Goal: Contribute content: Contribute content

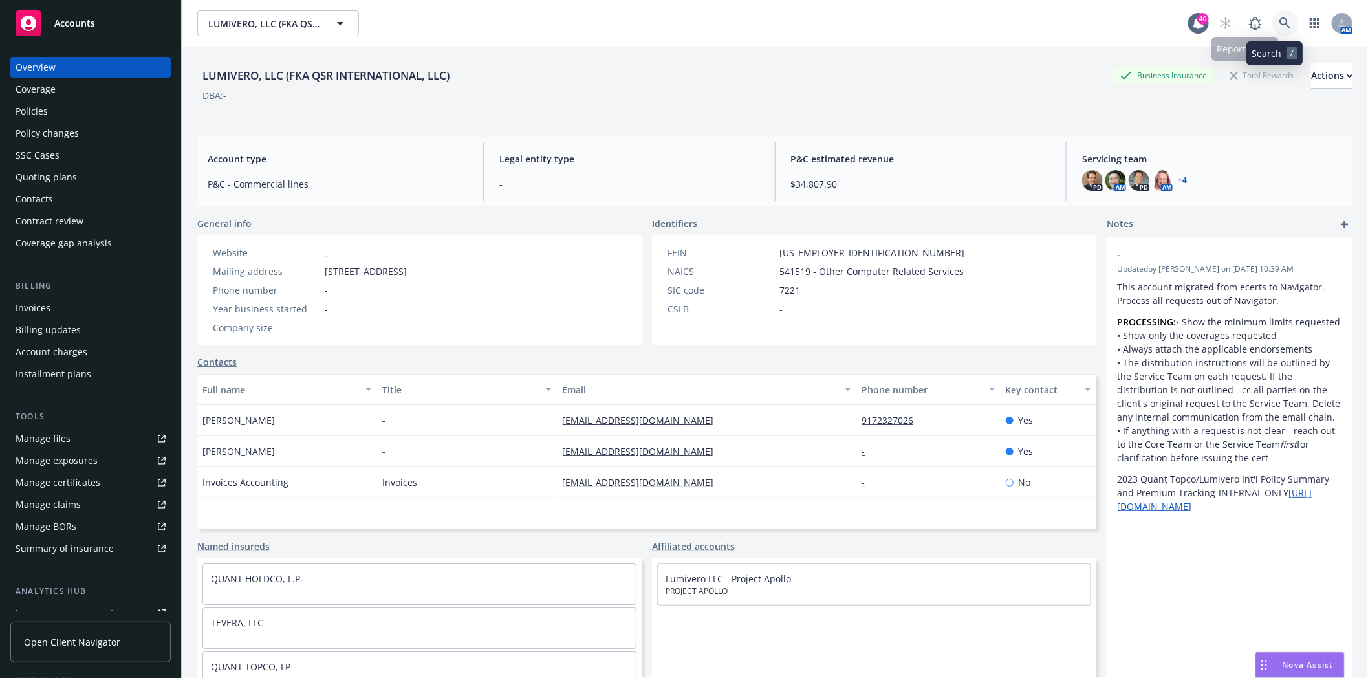
click at [1279, 24] on icon at bounding box center [1284, 22] width 11 height 11
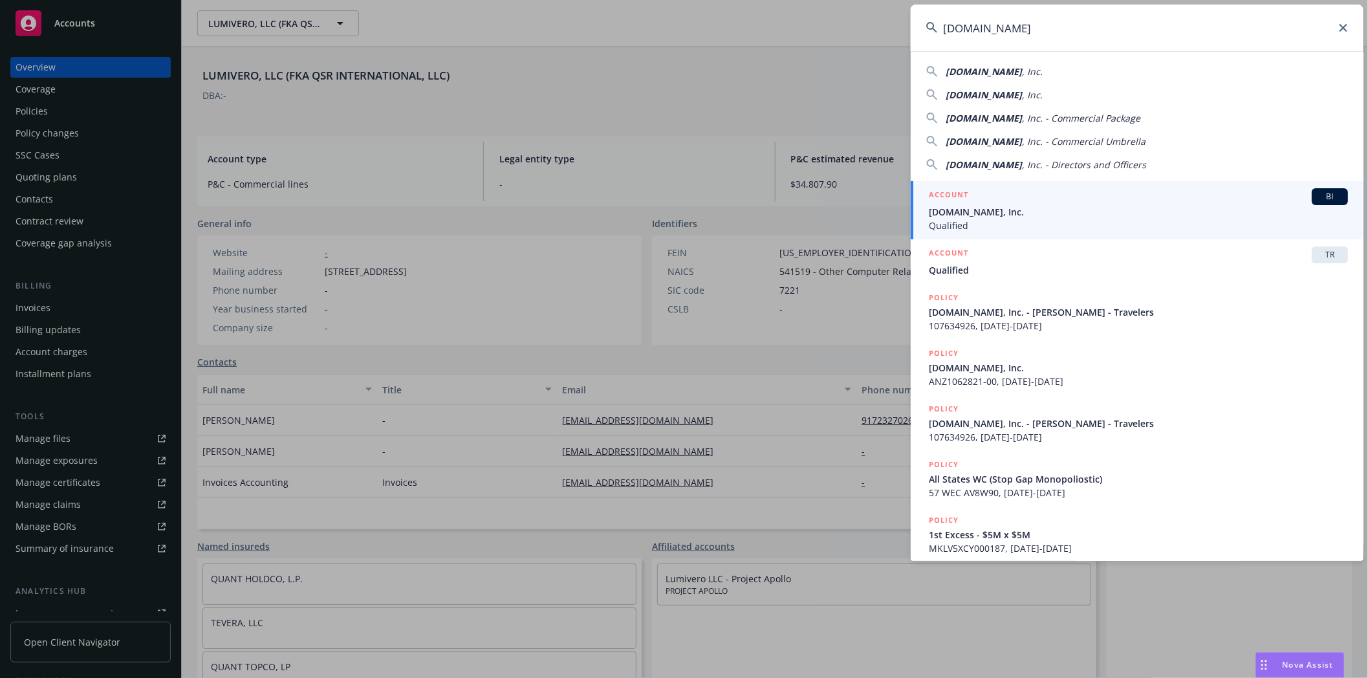
type input "[DOMAIN_NAME]"
click at [977, 212] on span "[DOMAIN_NAME], Inc." at bounding box center [1138, 212] width 419 height 14
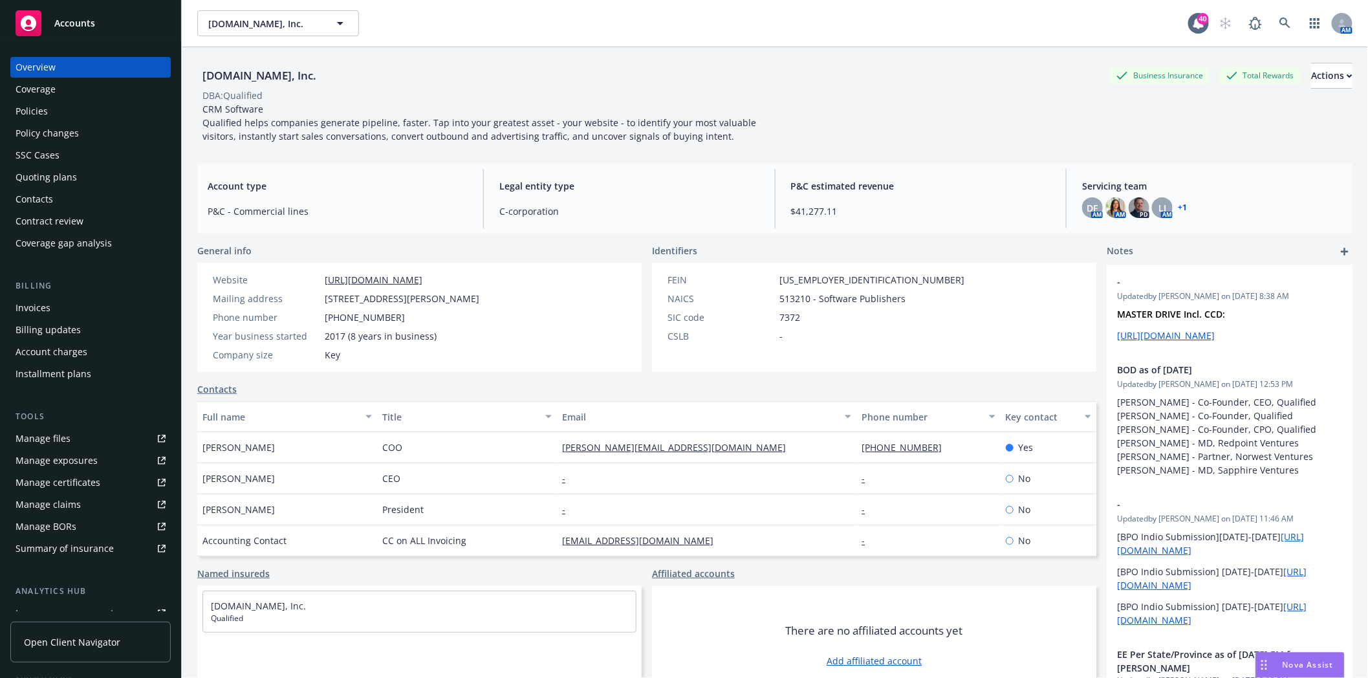
click at [38, 301] on div "Invoices" at bounding box center [33, 307] width 35 height 21
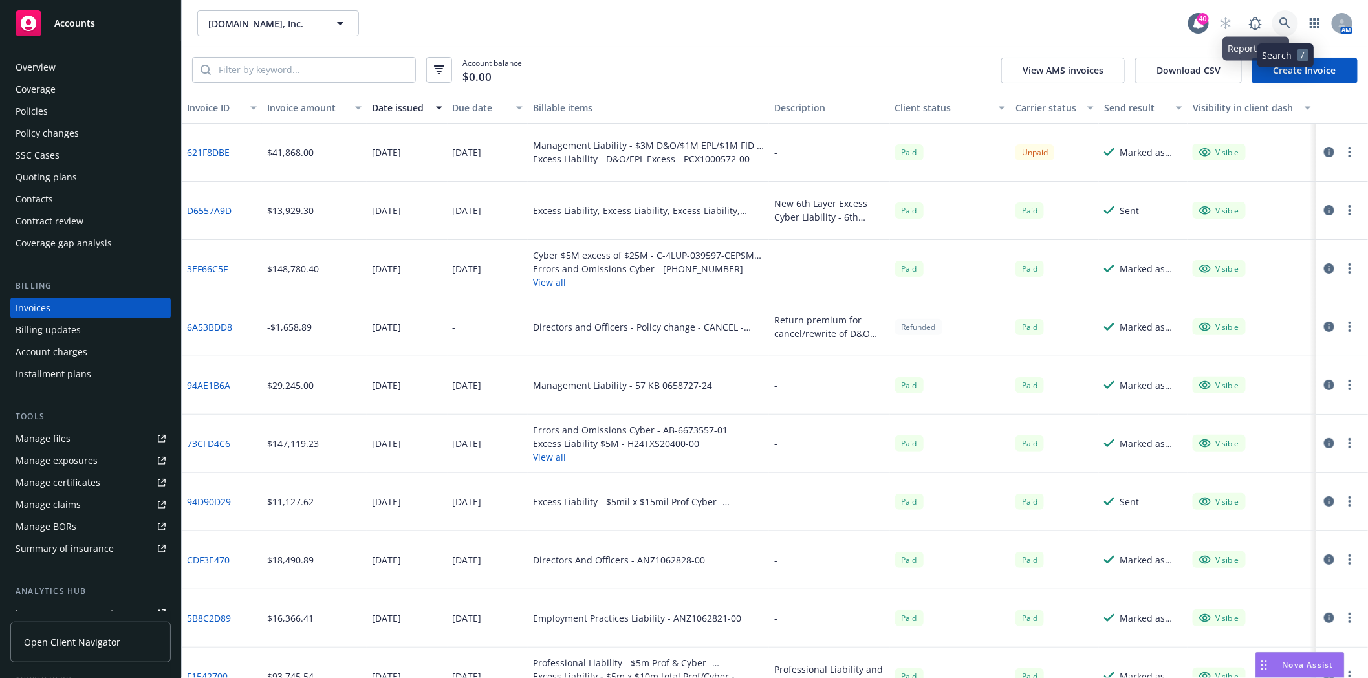
click at [1284, 20] on icon at bounding box center [1285, 23] width 12 height 12
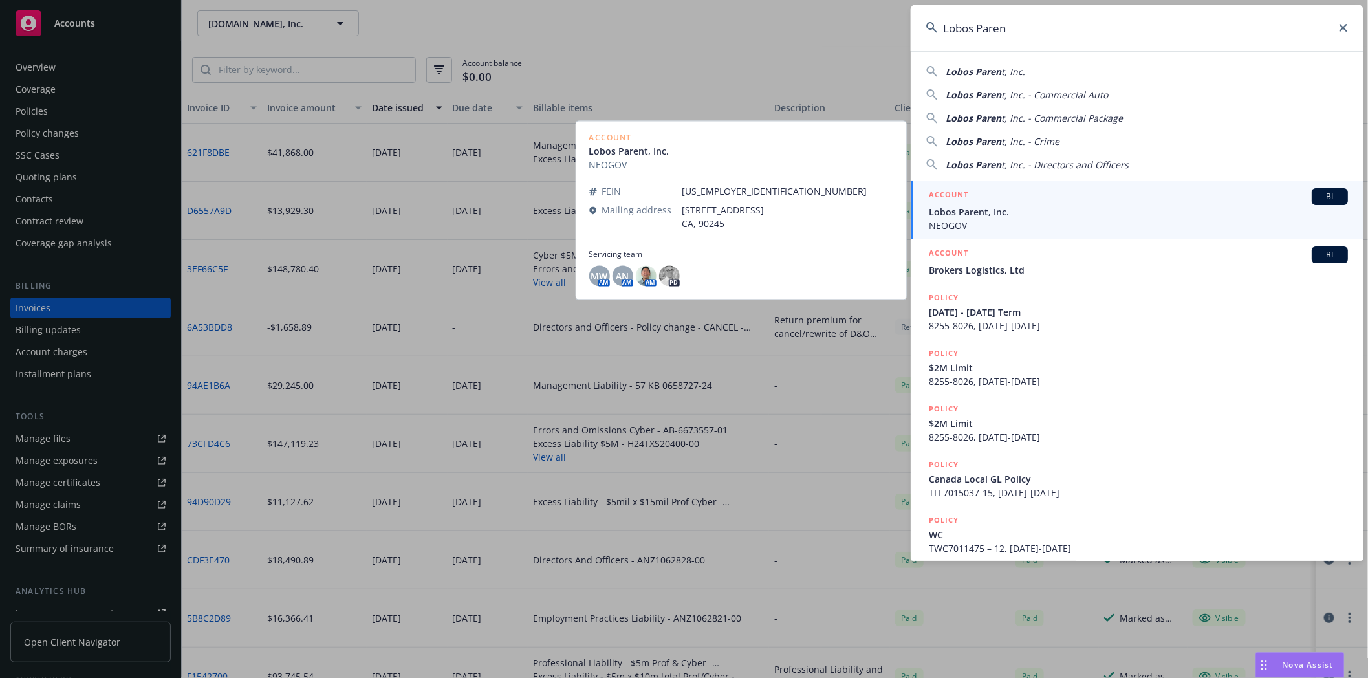
type input "Lobos Paren"
click at [981, 215] on span "Lobos Parent, Inc." at bounding box center [1138, 212] width 419 height 14
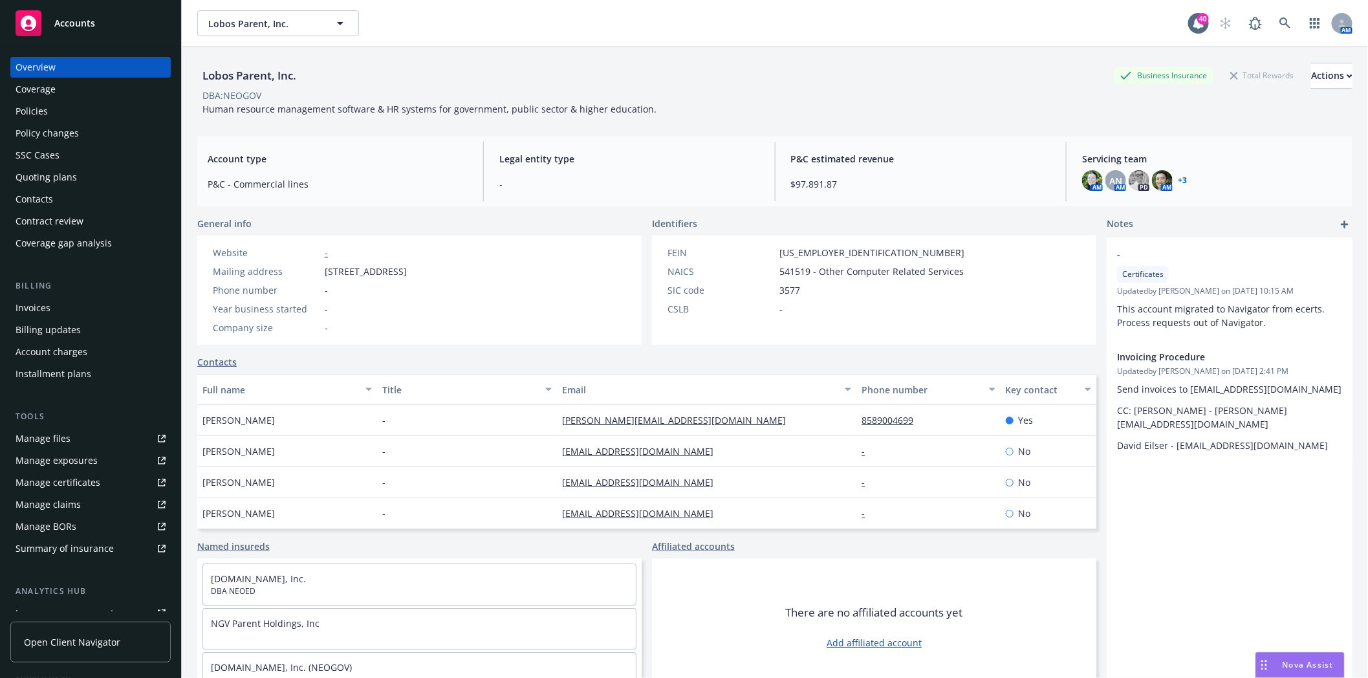
click at [48, 111] on div "Policies" at bounding box center [91, 111] width 150 height 21
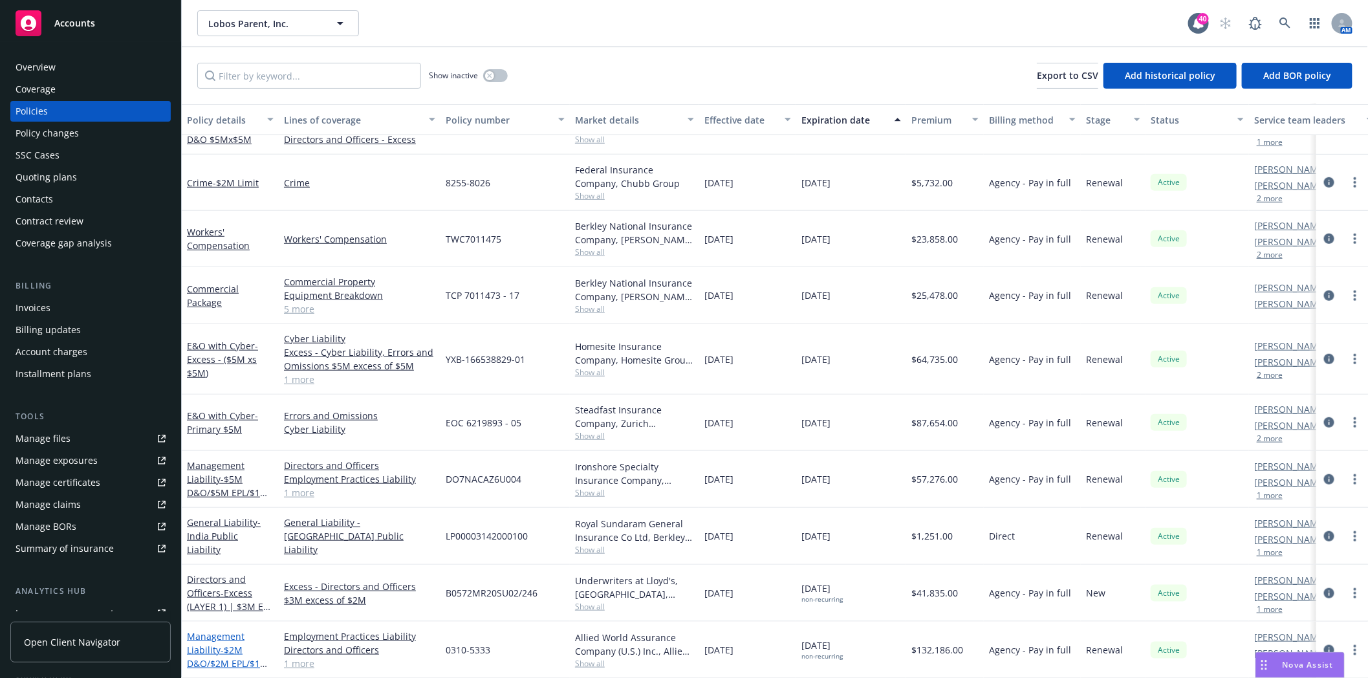
scroll to position [462, 0]
click at [196, 470] on link "Management Liability - $5M D&O/$5M EPL/$1M FID" at bounding box center [227, 485] width 81 height 53
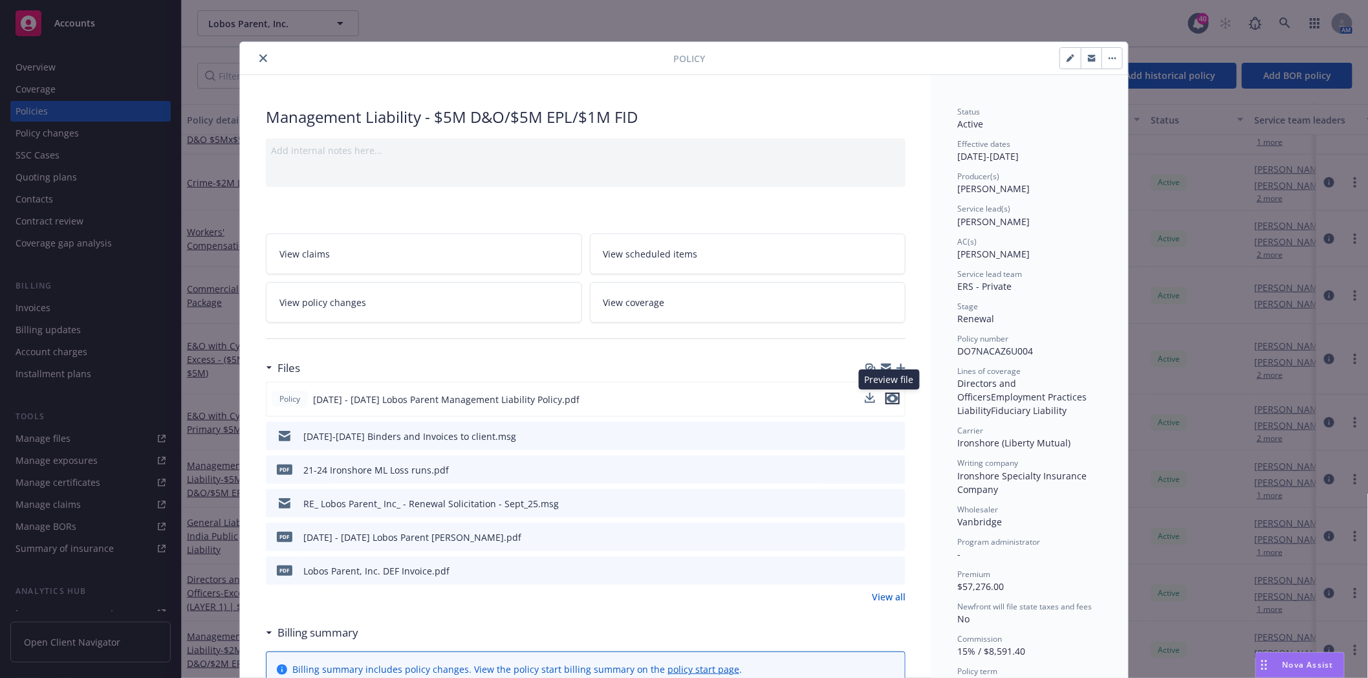
click at [889, 398] on icon "preview file" at bounding box center [893, 398] width 12 height 9
click at [259, 59] on icon "close" at bounding box center [263, 58] width 8 height 8
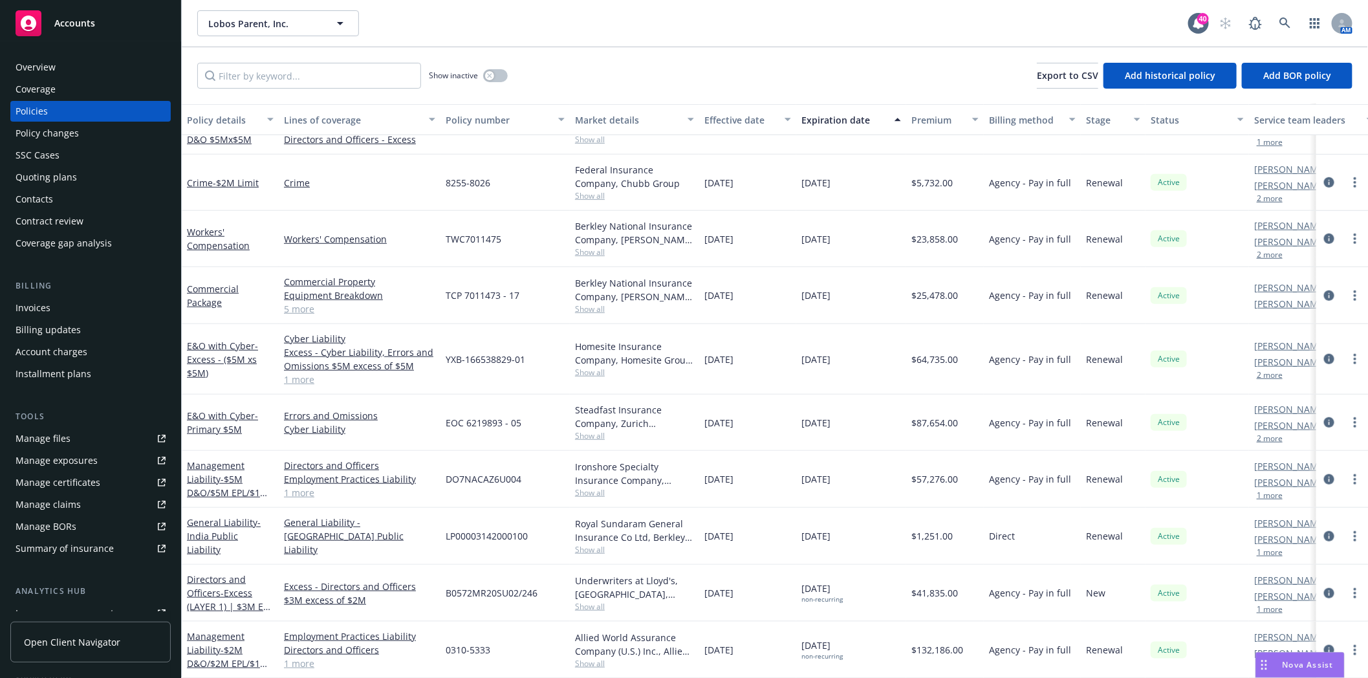
click at [52, 184] on div "Quoting plans" at bounding box center [46, 177] width 61 height 21
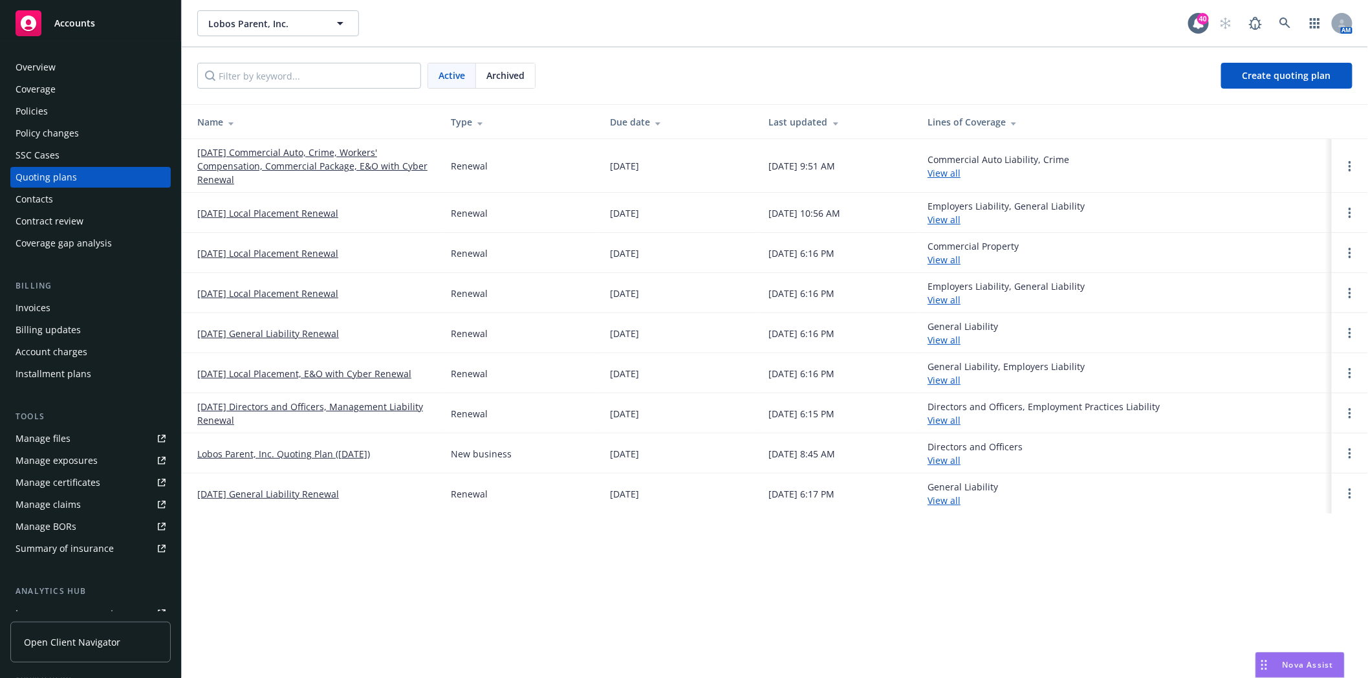
click at [262, 411] on link "[DATE] Directors and Officers, Management Liability Renewal" at bounding box center [313, 413] width 233 height 27
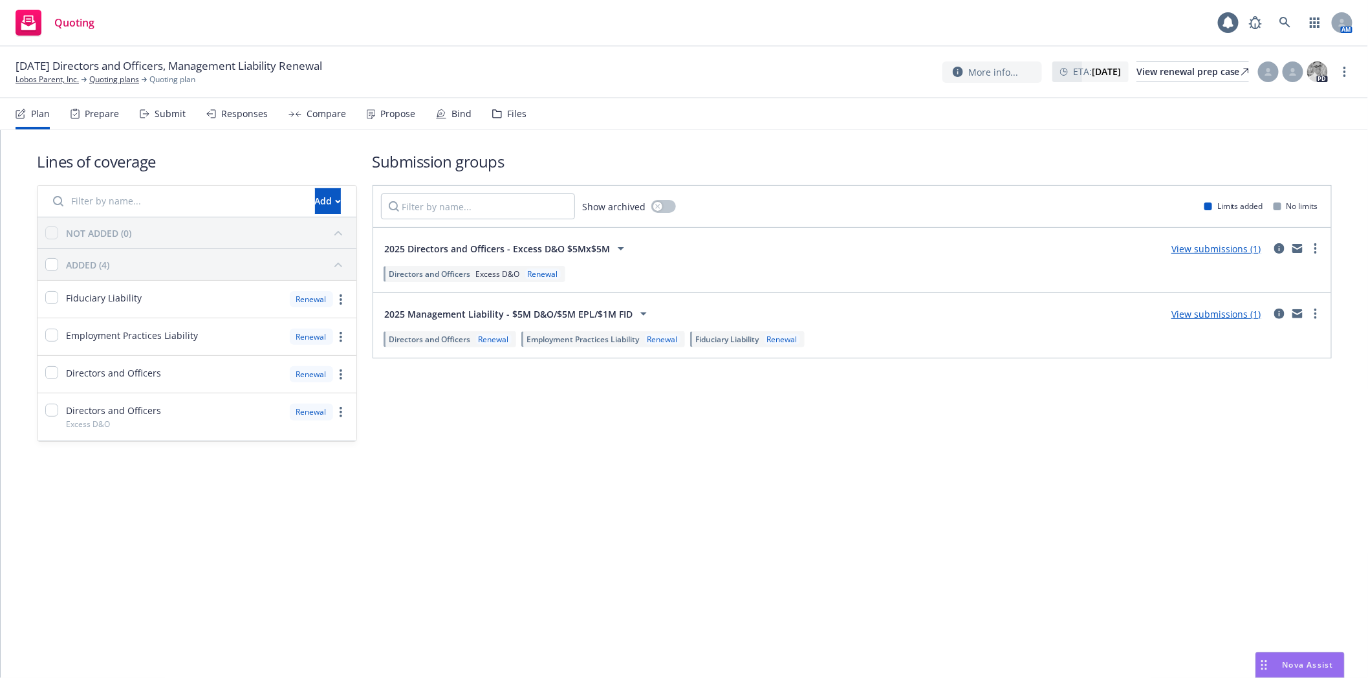
click at [508, 114] on div "Files" at bounding box center [516, 114] width 19 height 10
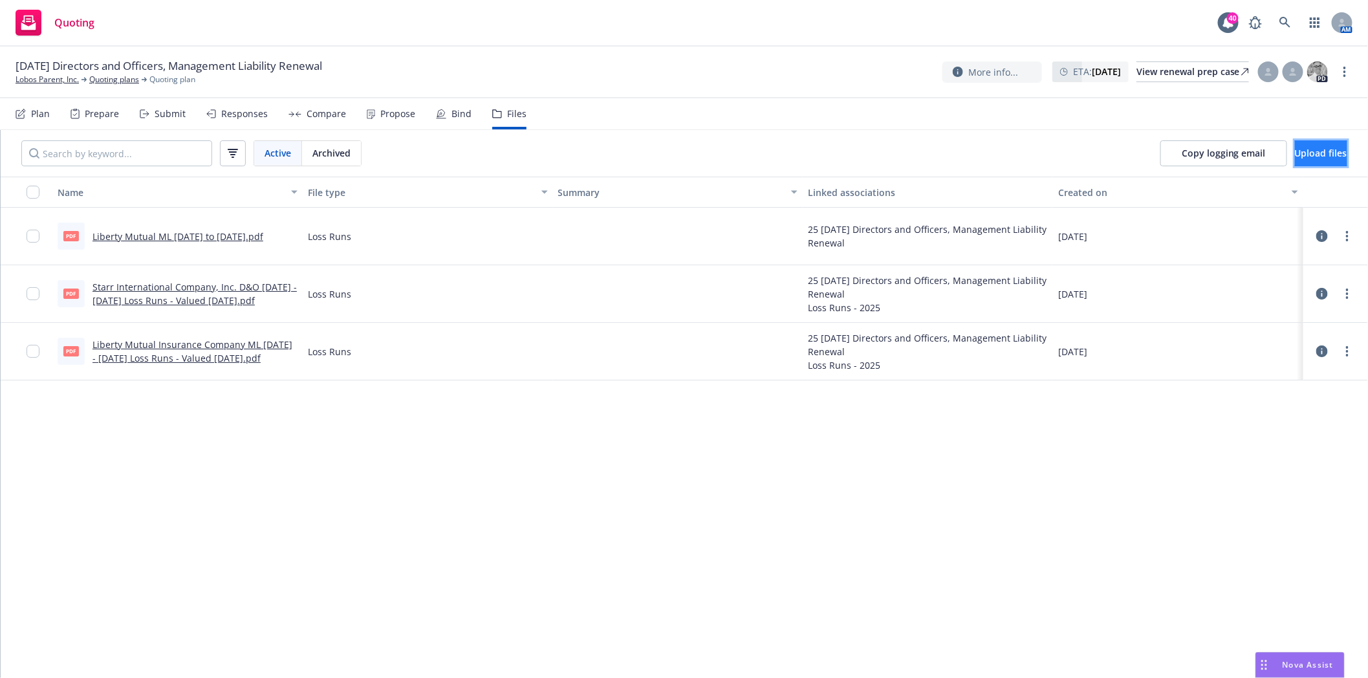
click at [1295, 158] on span "Upload files" at bounding box center [1321, 153] width 52 height 12
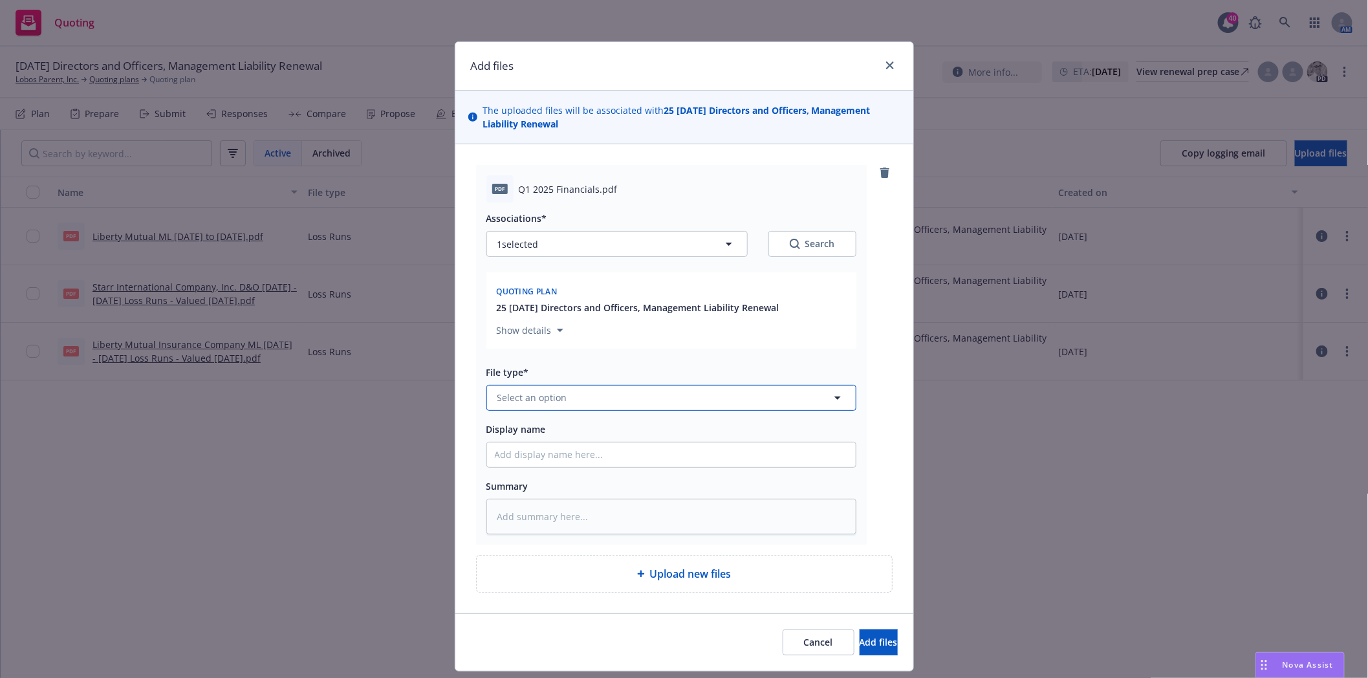
click at [618, 399] on button "Select an option" at bounding box center [671, 398] width 370 height 26
type input "f"
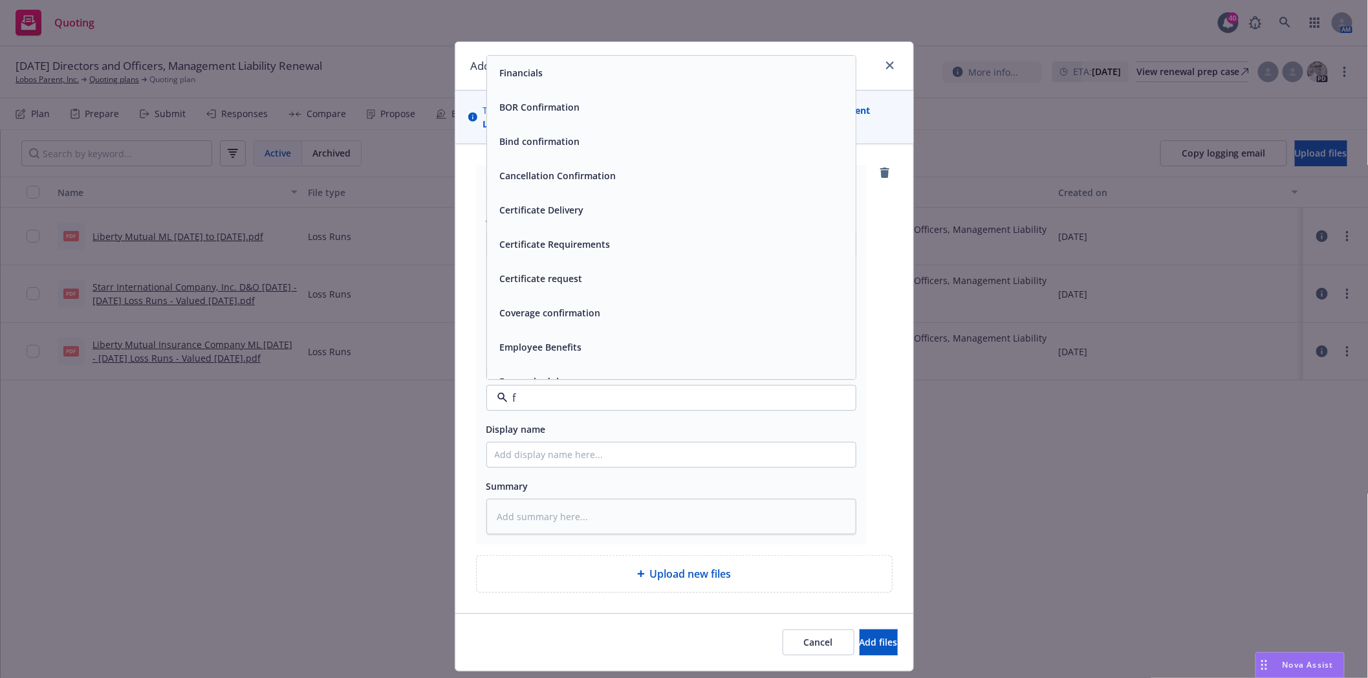
click at [535, 78] on span "Financials" at bounding box center [521, 73] width 43 height 14
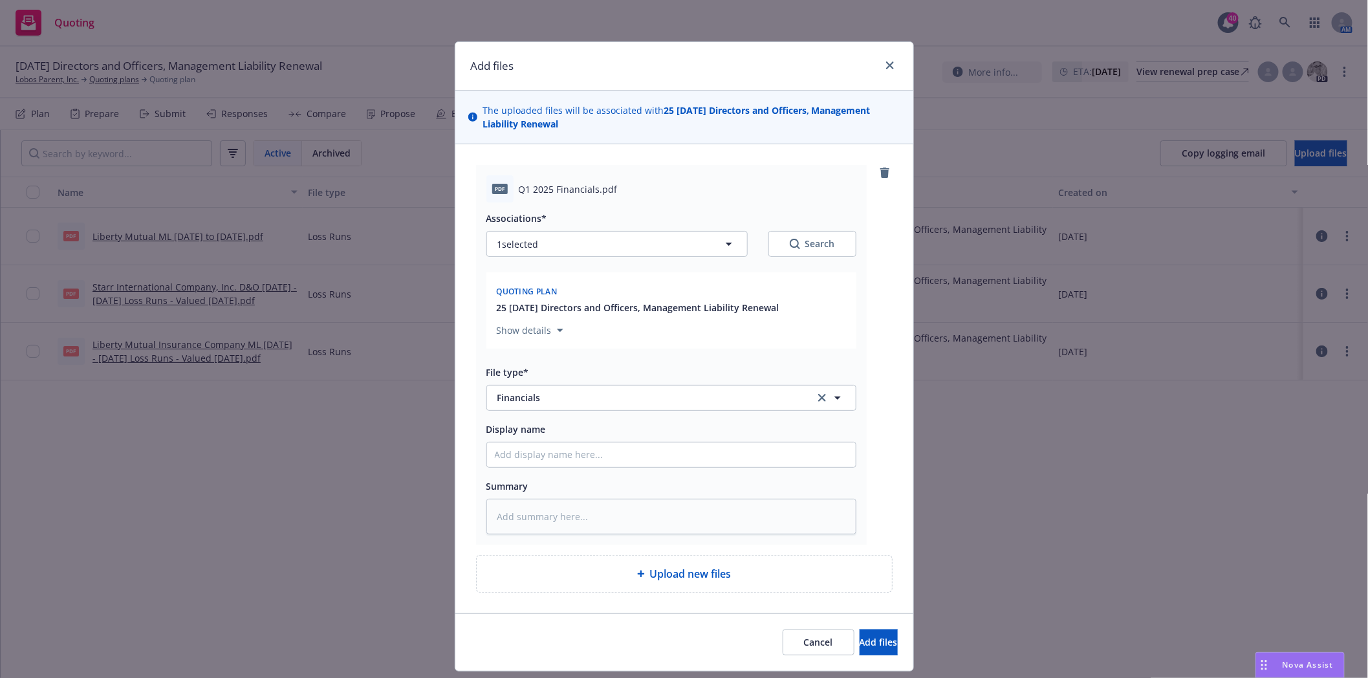
type textarea "x"
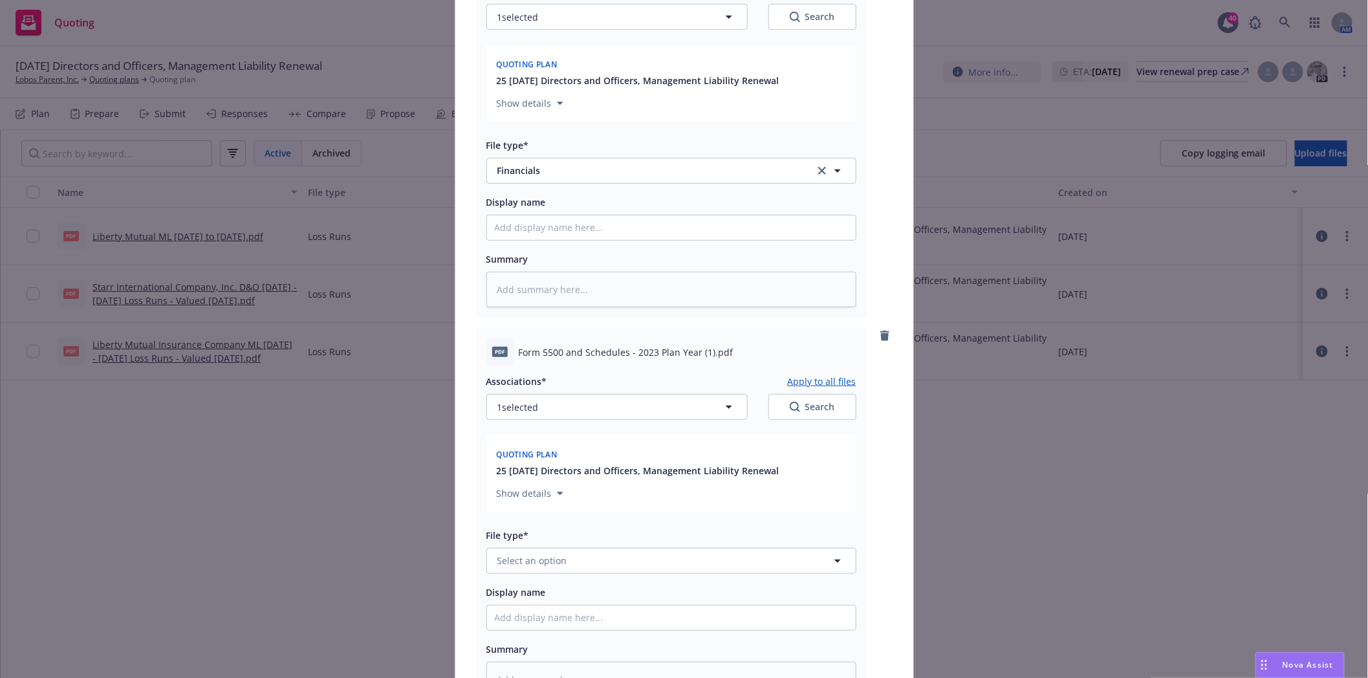
scroll to position [427, 0]
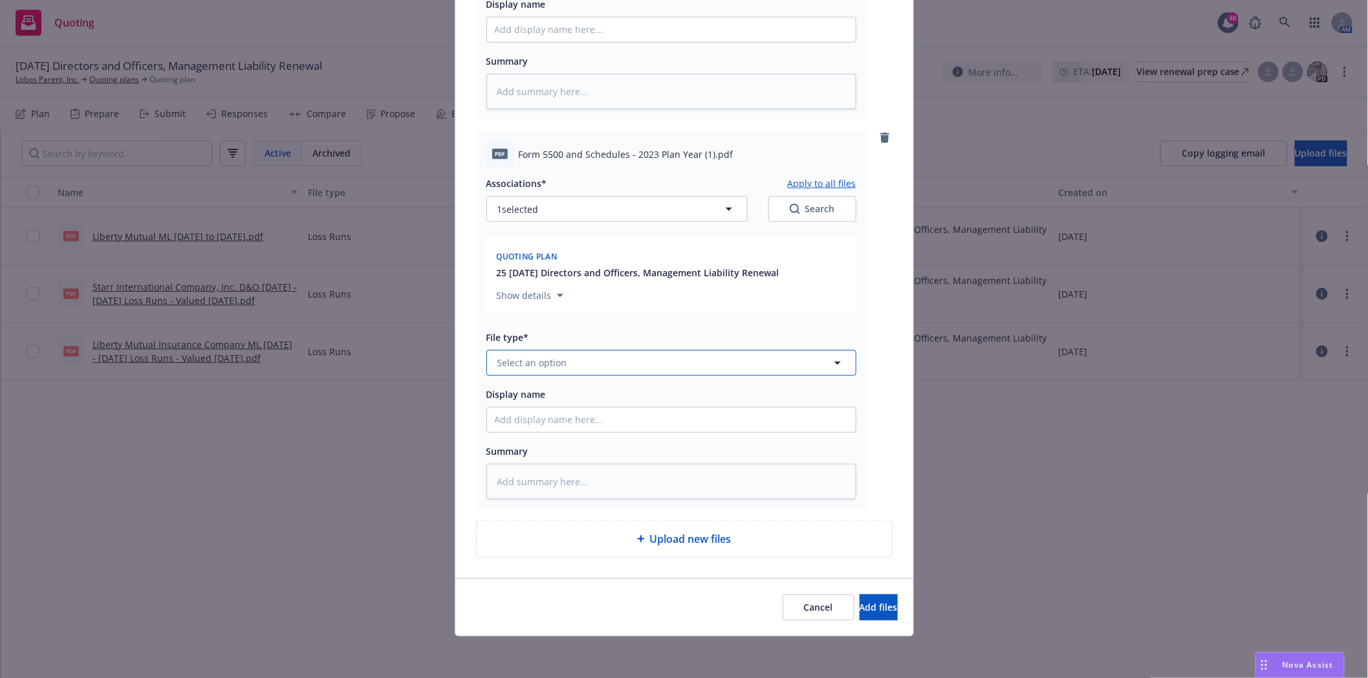
click at [600, 358] on button "Select an option" at bounding box center [671, 363] width 370 height 26
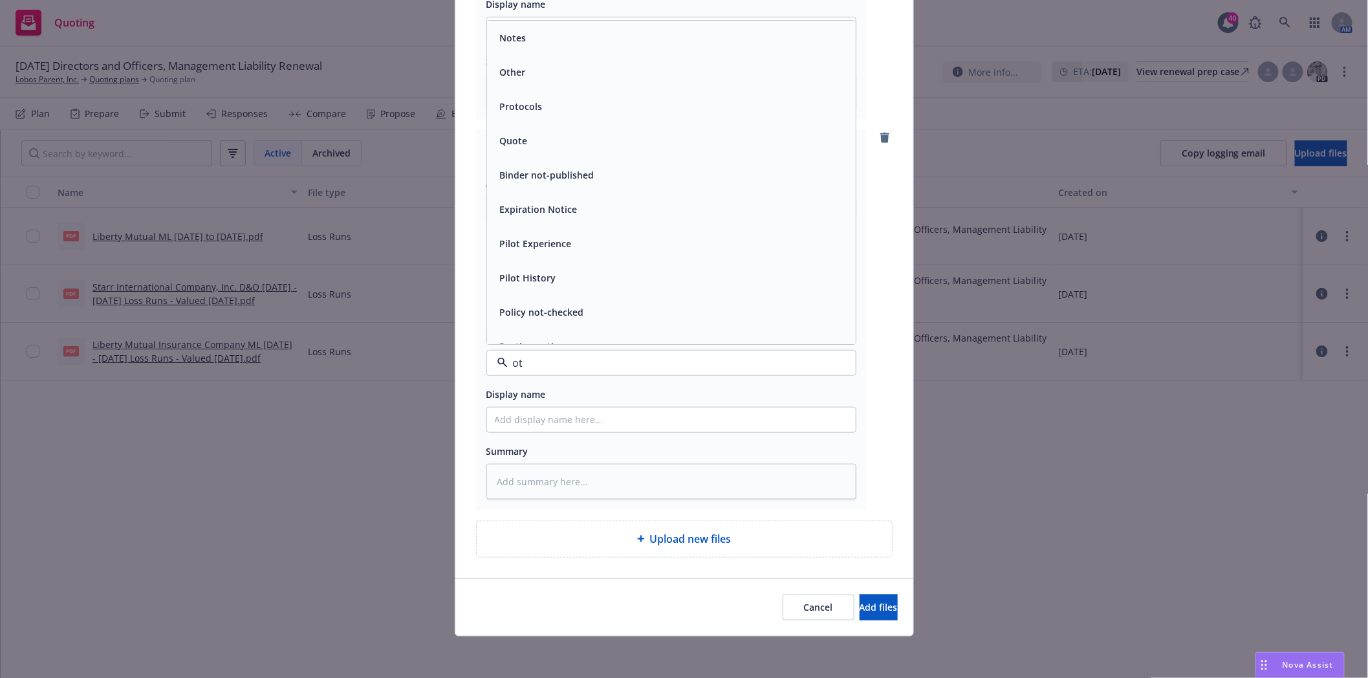
type input "oth"
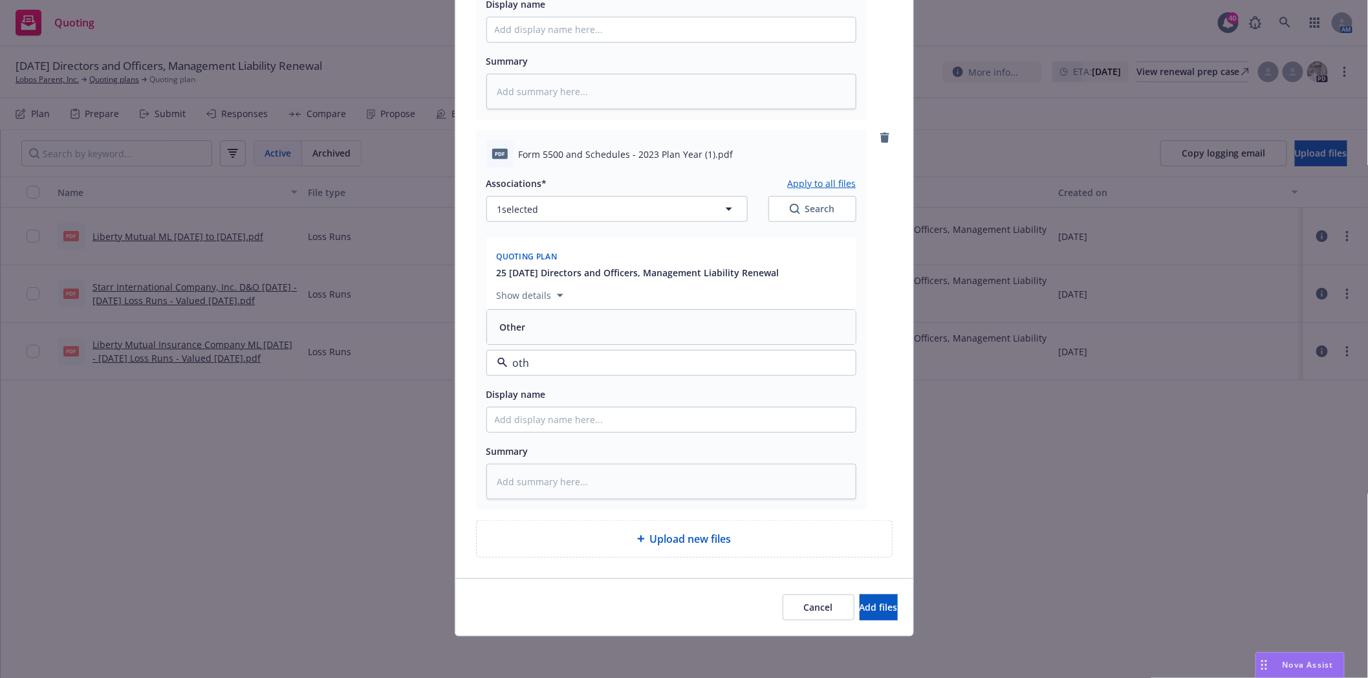
click at [592, 333] on div "Other" at bounding box center [671, 327] width 353 height 19
type textarea "x"
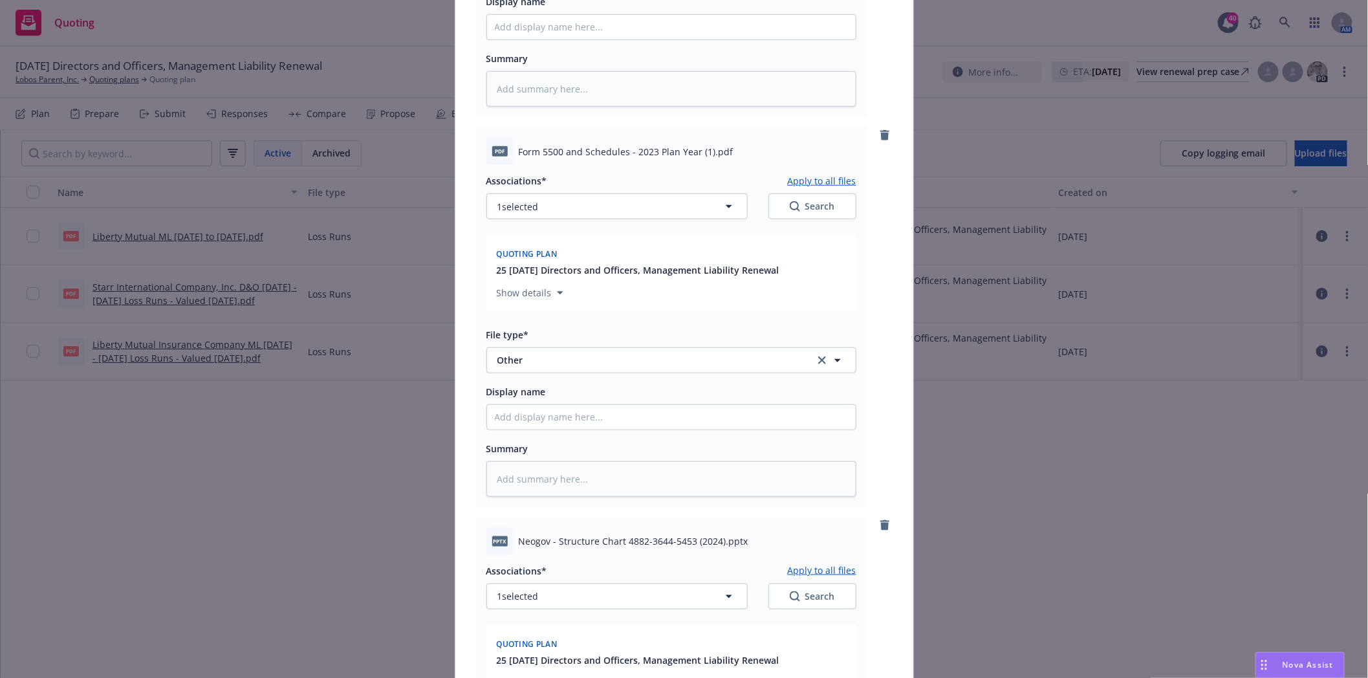
scroll to position [819, 0]
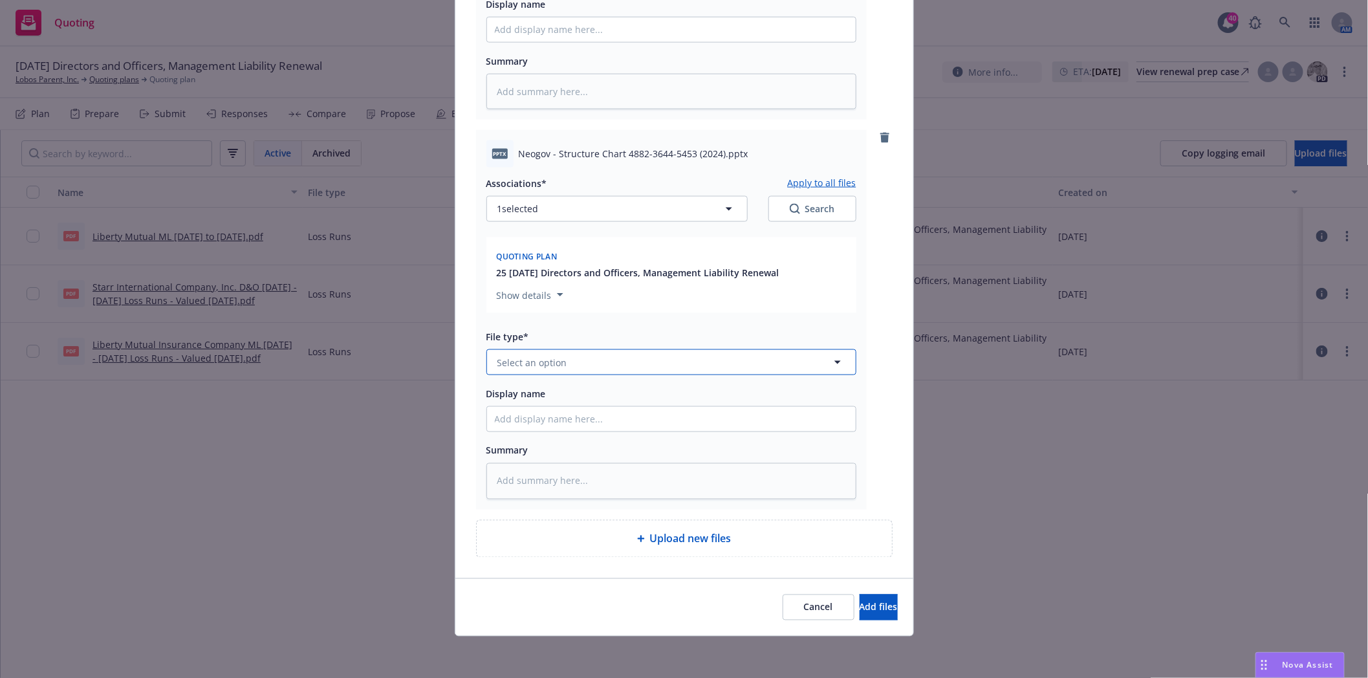
click at [605, 362] on button "Select an option" at bounding box center [671, 362] width 370 height 26
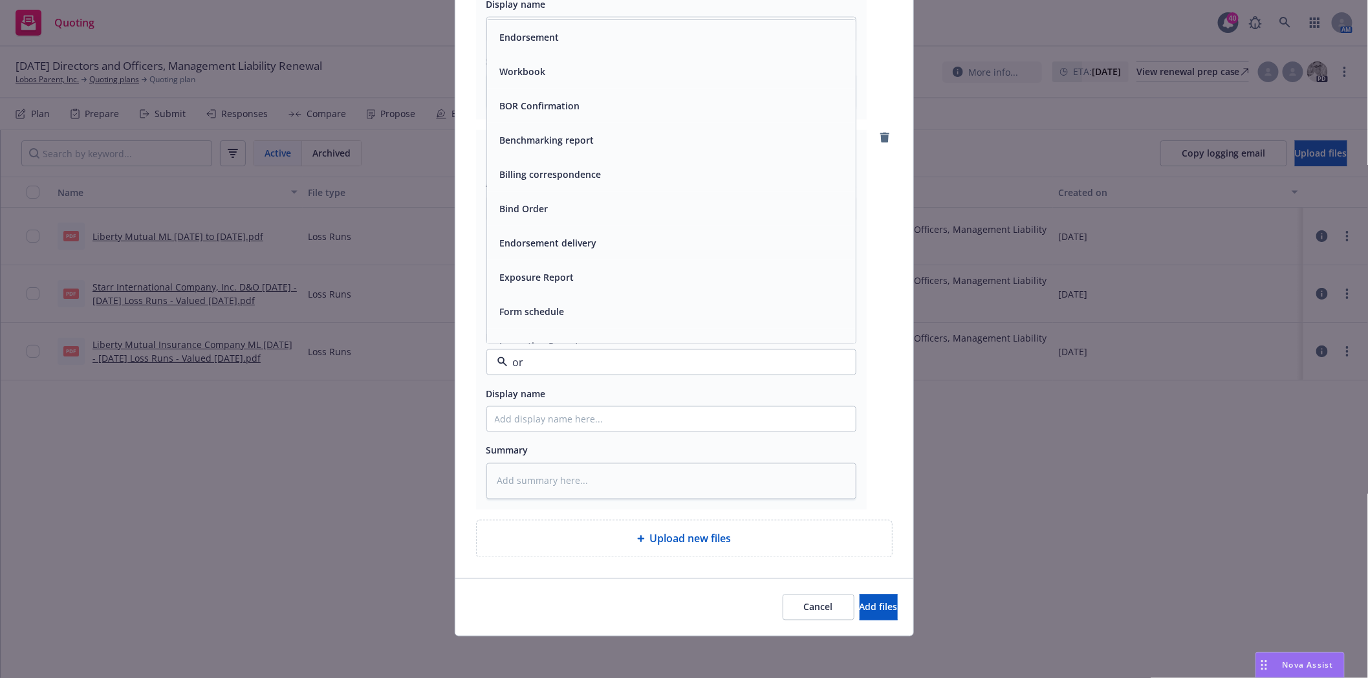
type input "org"
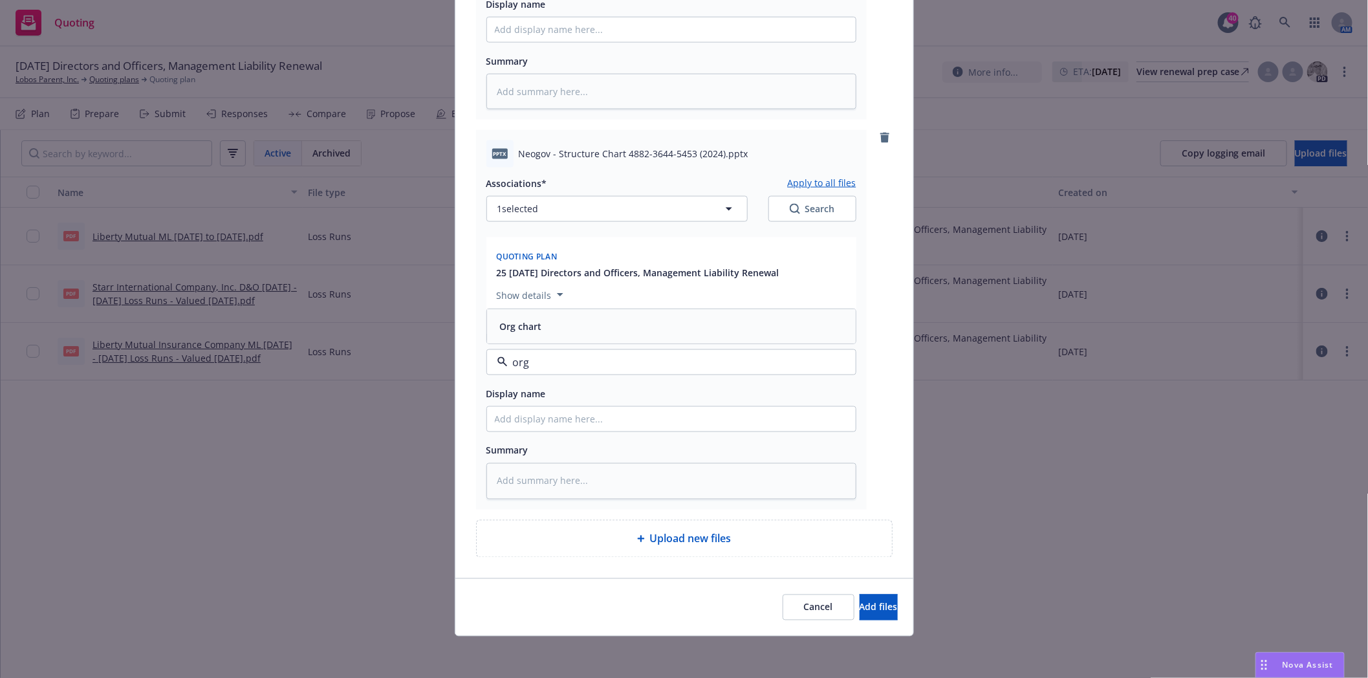
click at [586, 336] on div "Org chart" at bounding box center [671, 327] width 369 height 34
type textarea "x"
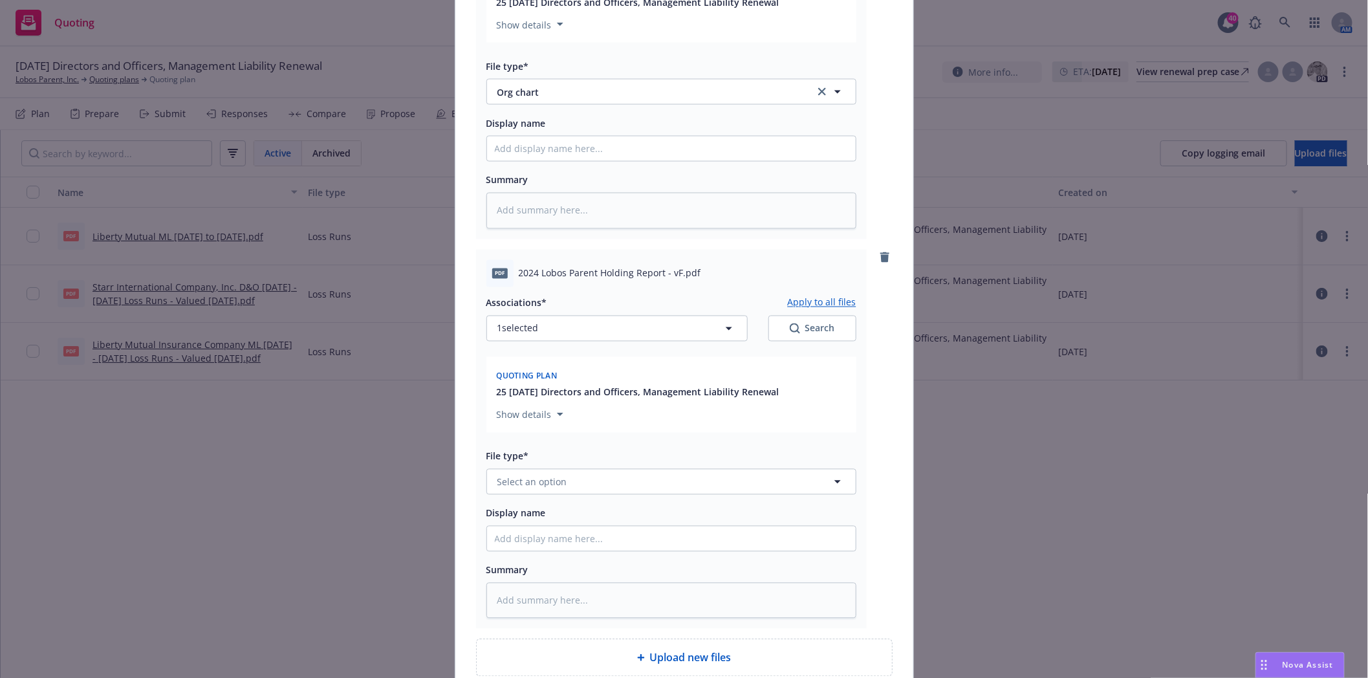
scroll to position [1106, 0]
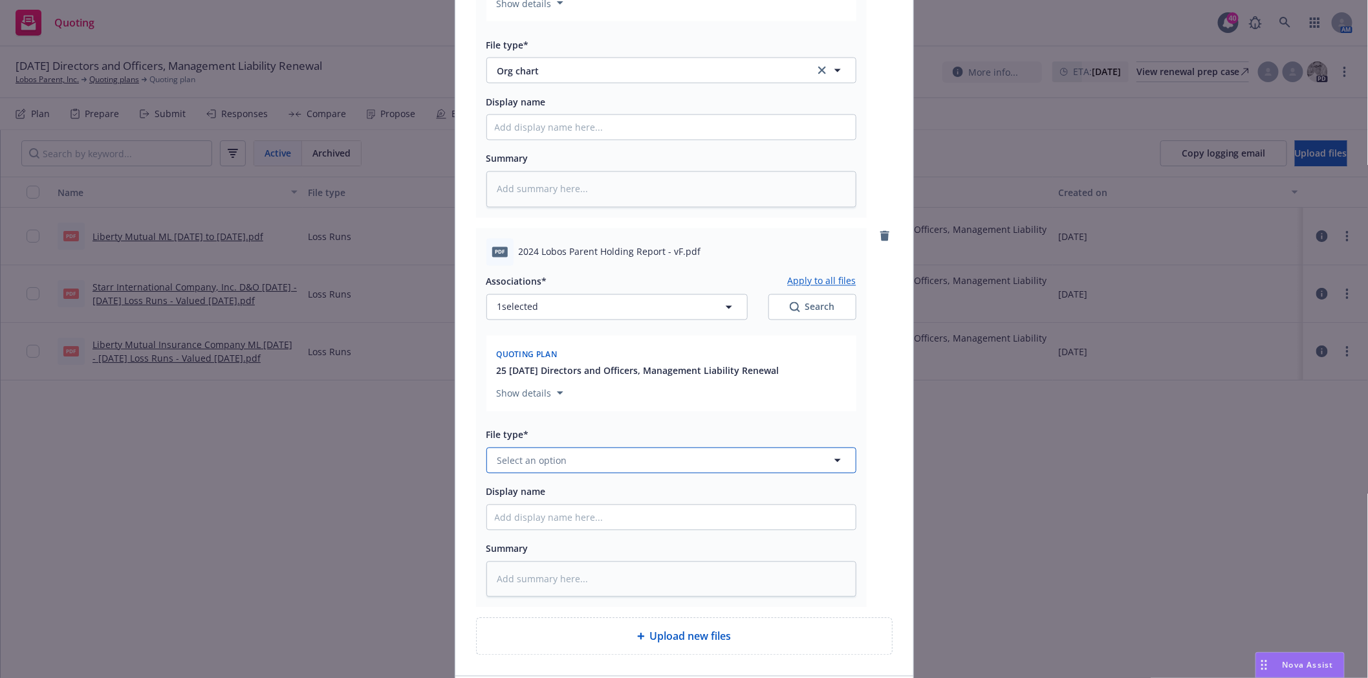
click at [631, 460] on button "Select an option" at bounding box center [671, 461] width 370 height 26
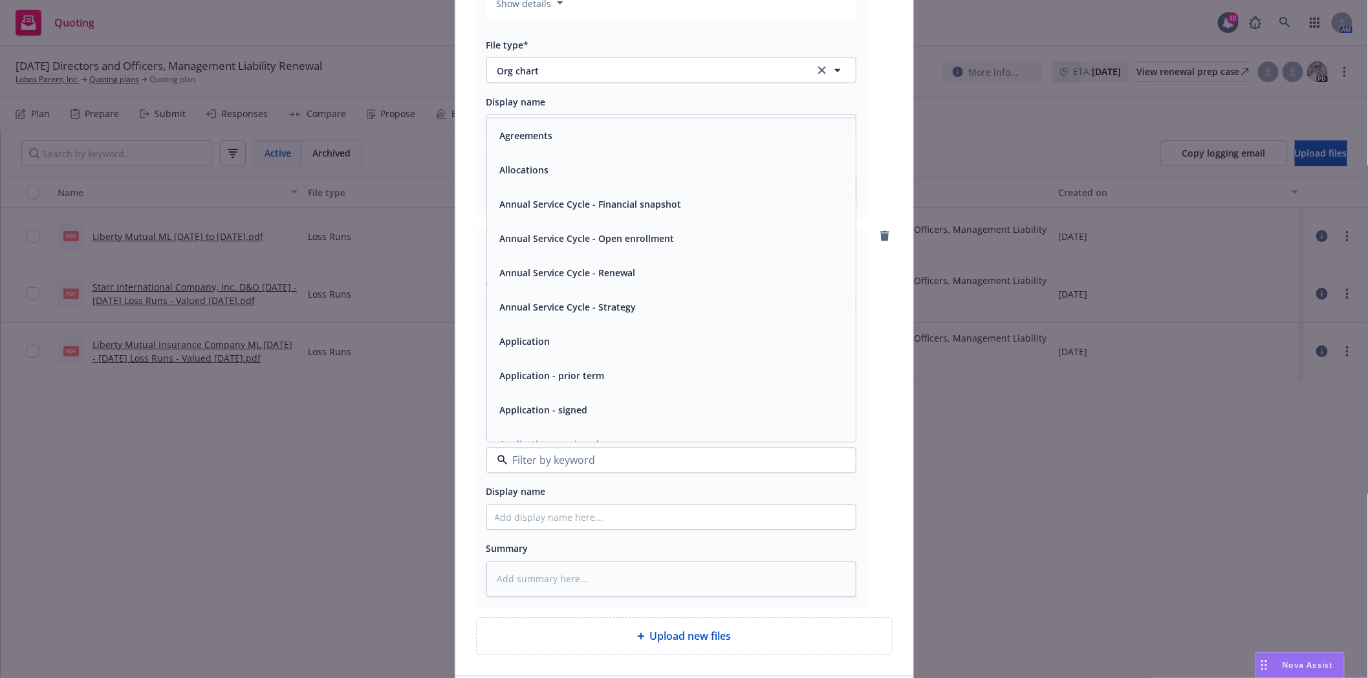
type input "f"
click at [504, 140] on span "Financials" at bounding box center [521, 136] width 43 height 14
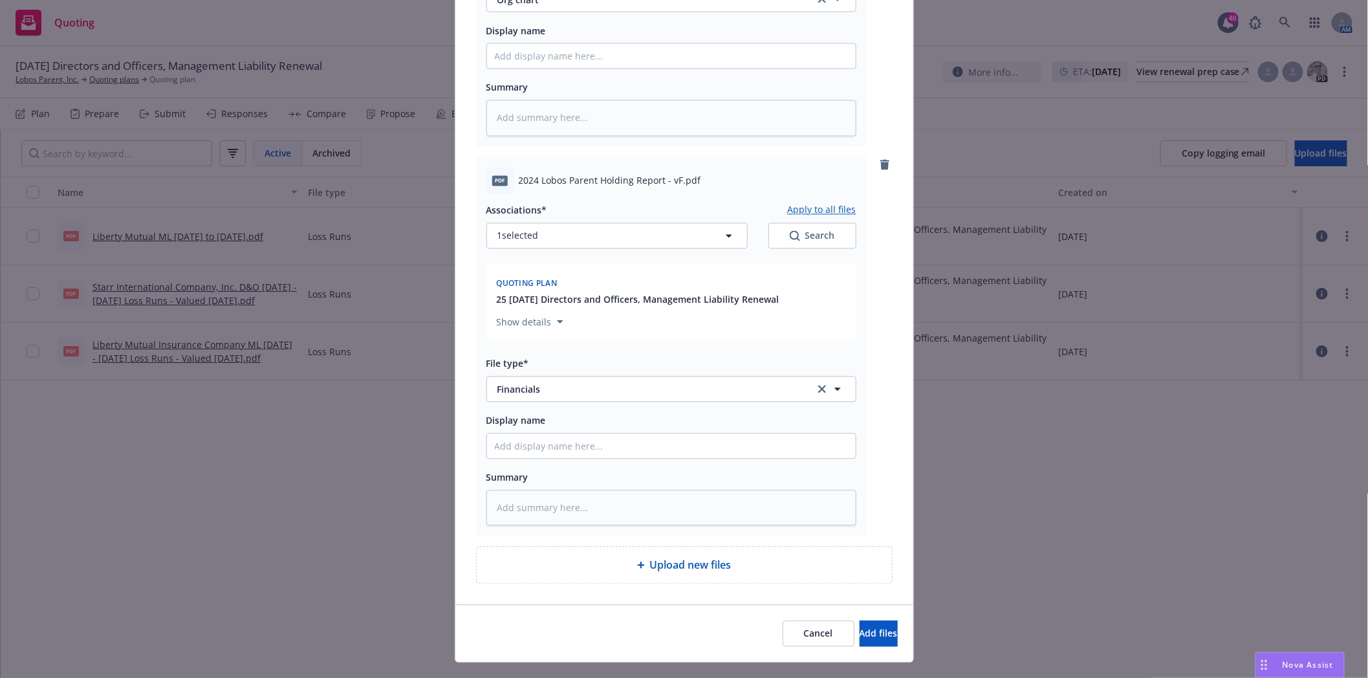
scroll to position [1211, 0]
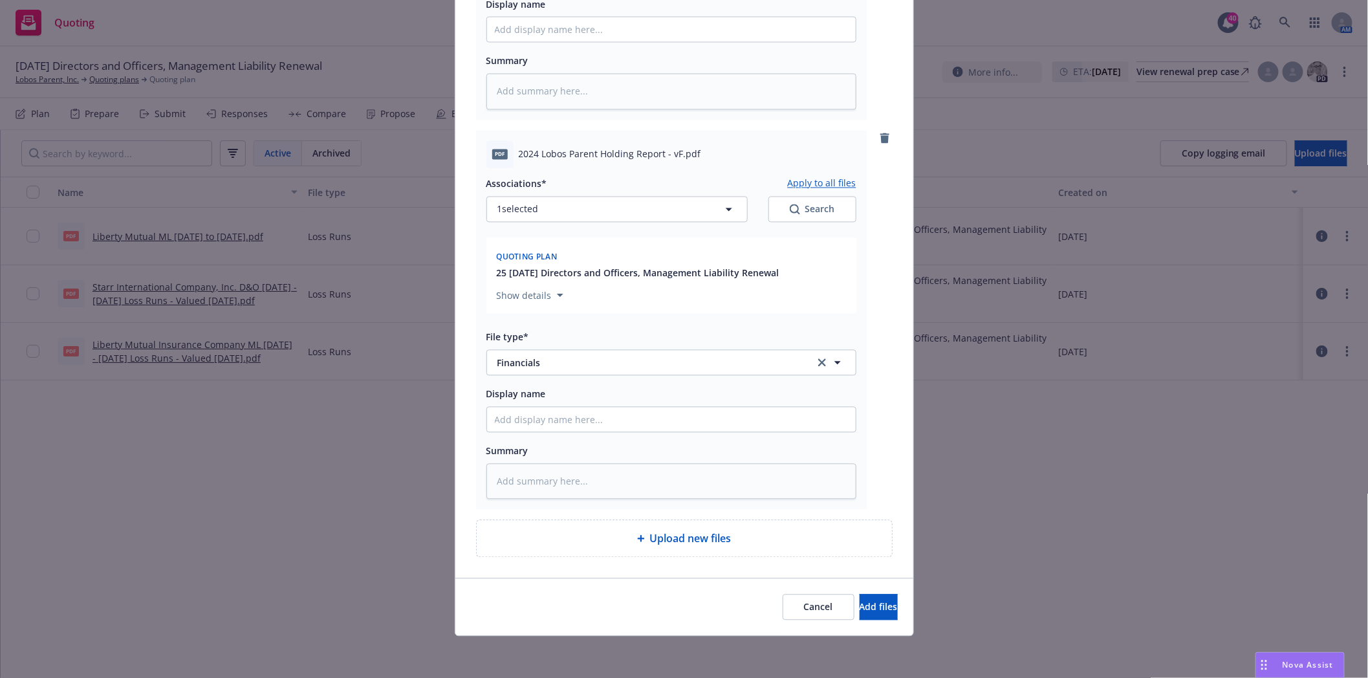
type textarea "x"
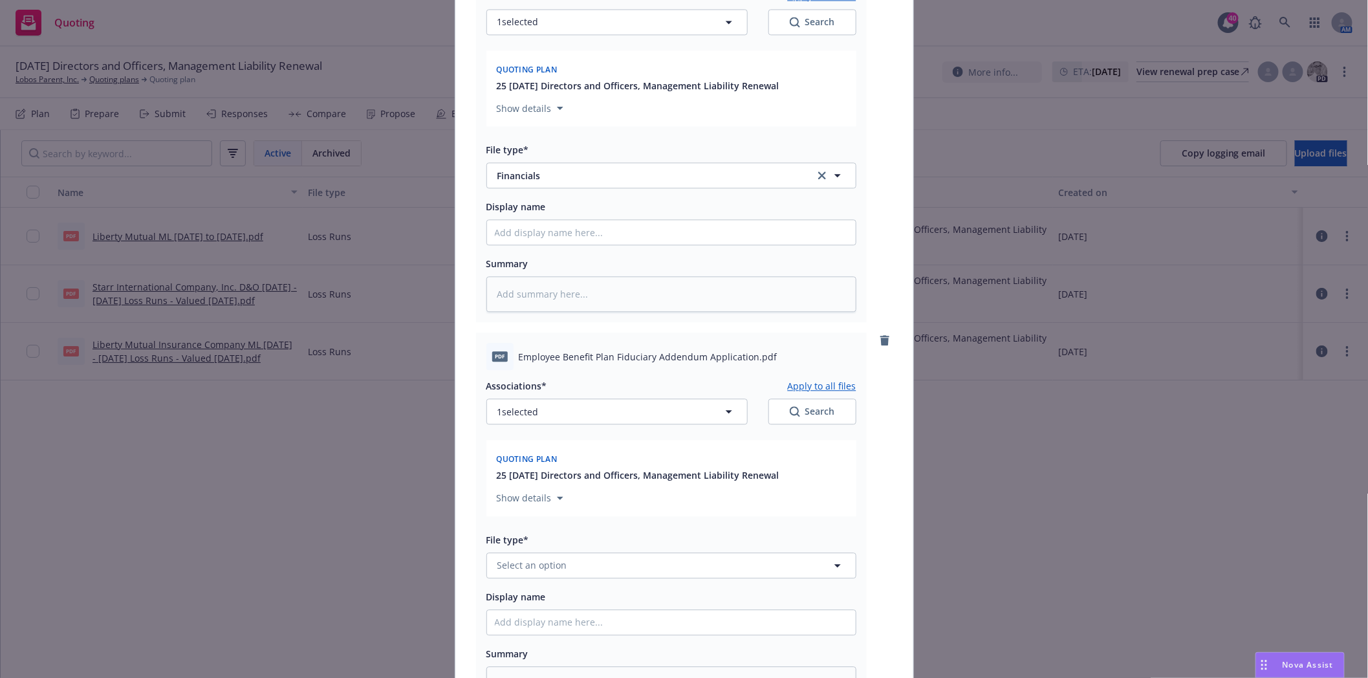
scroll to position [1498, 0]
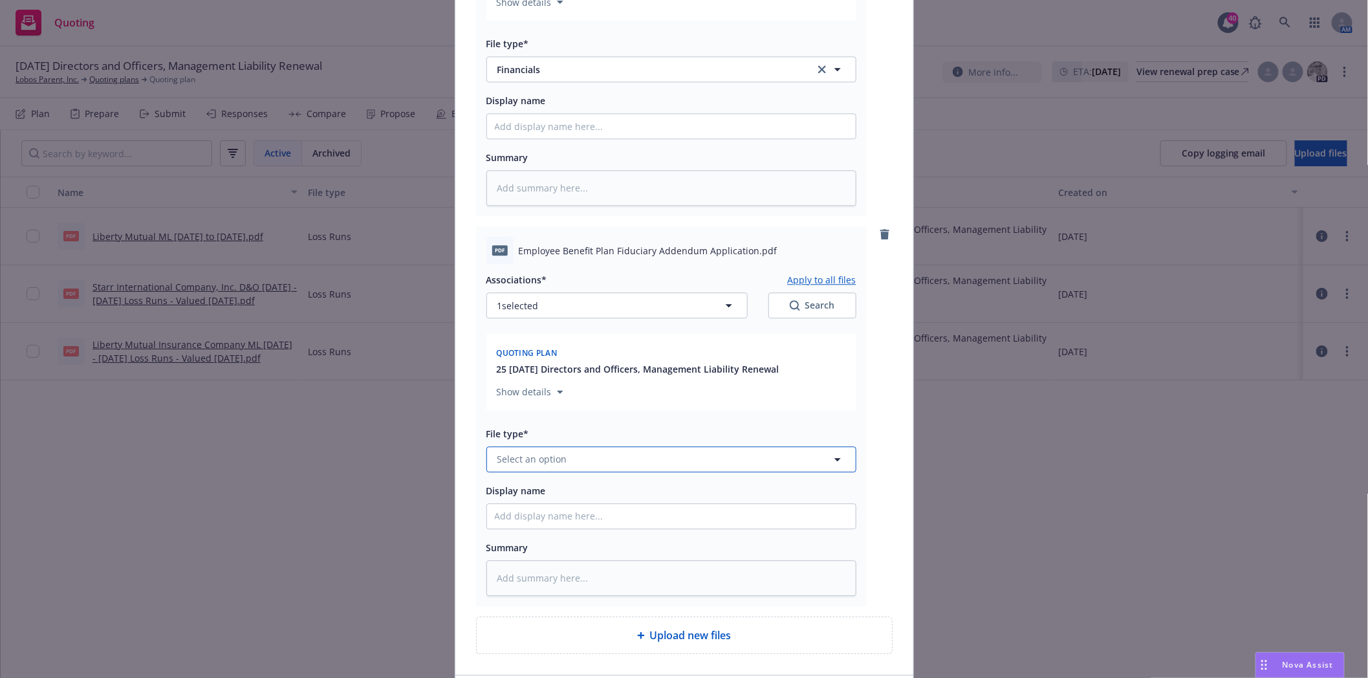
click at [554, 463] on span "Select an option" at bounding box center [532, 459] width 70 height 14
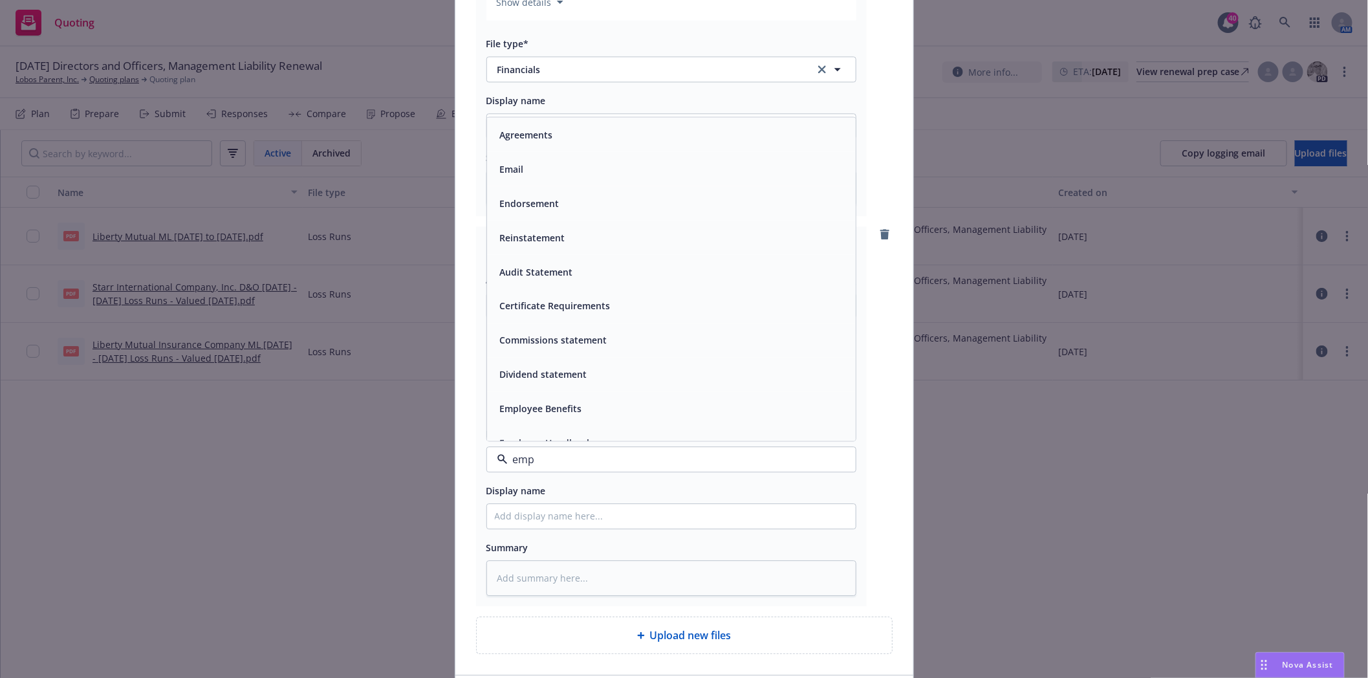
type input "empl"
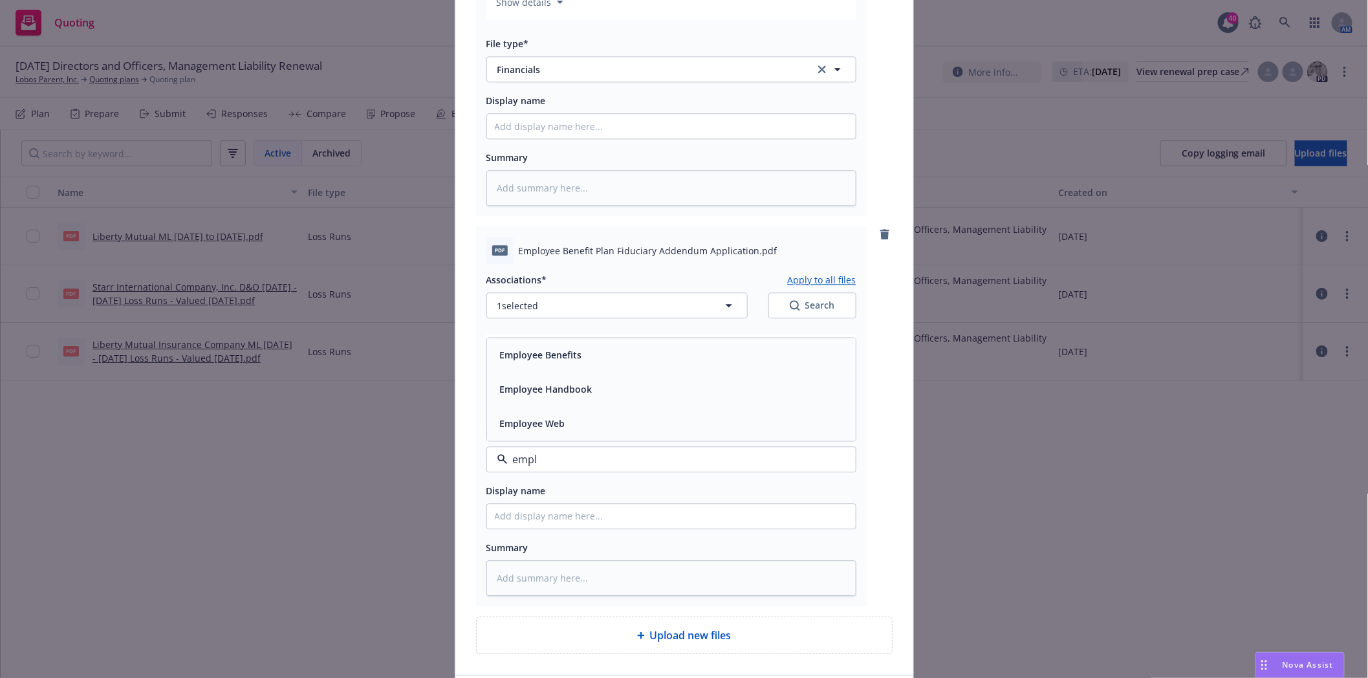
click at [544, 394] on span "Employee Handbook" at bounding box center [546, 389] width 92 height 14
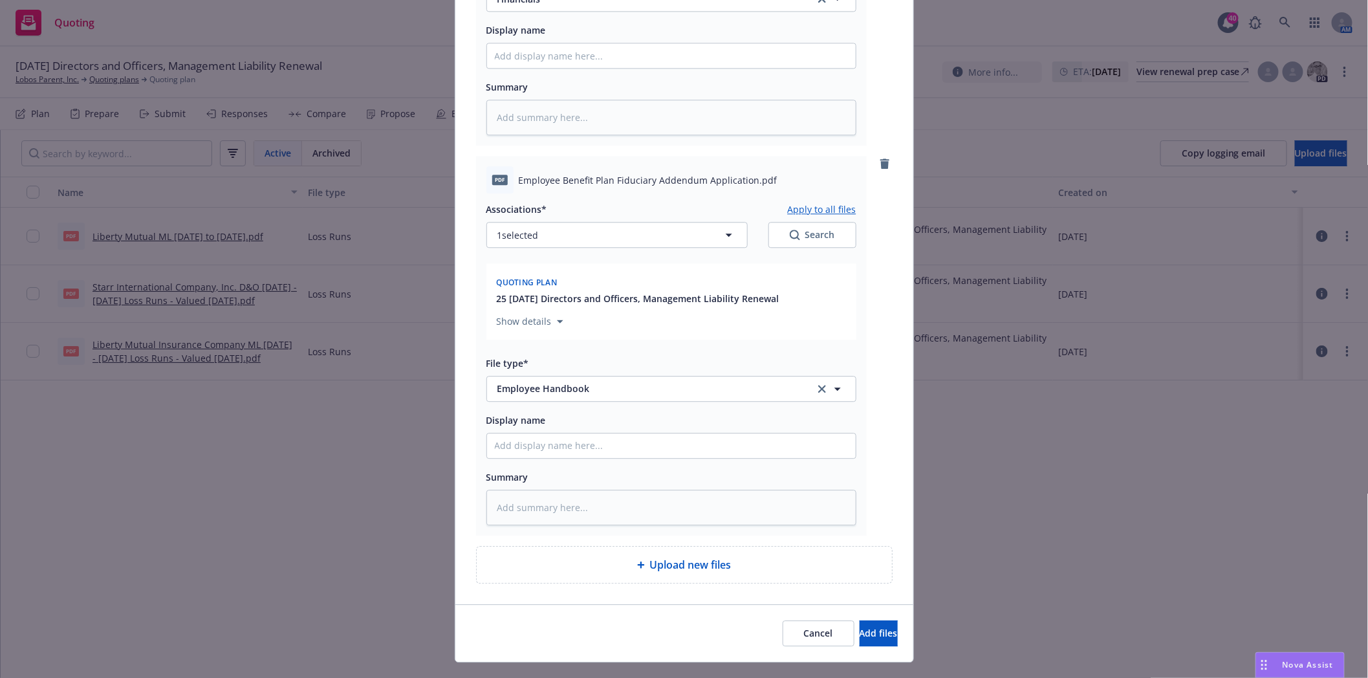
scroll to position [1601, 0]
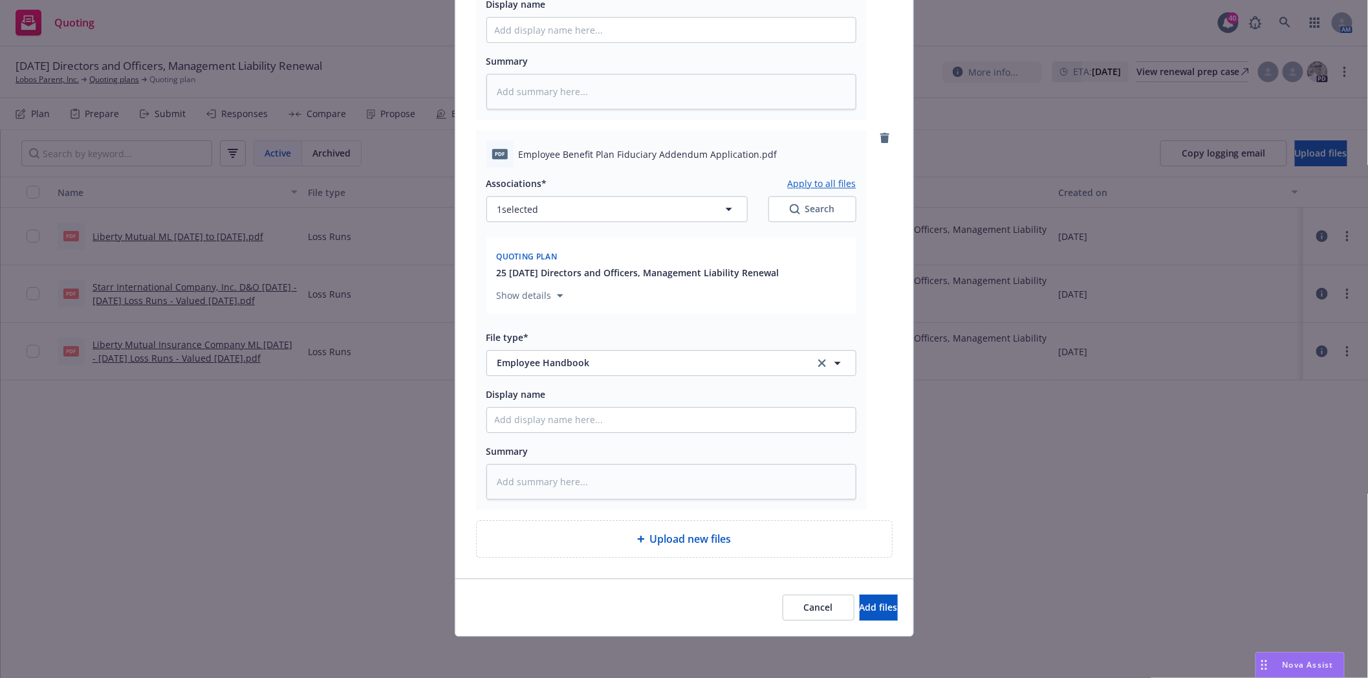
type textarea "x"
click at [550, 360] on span "Select an option" at bounding box center [532, 363] width 70 height 14
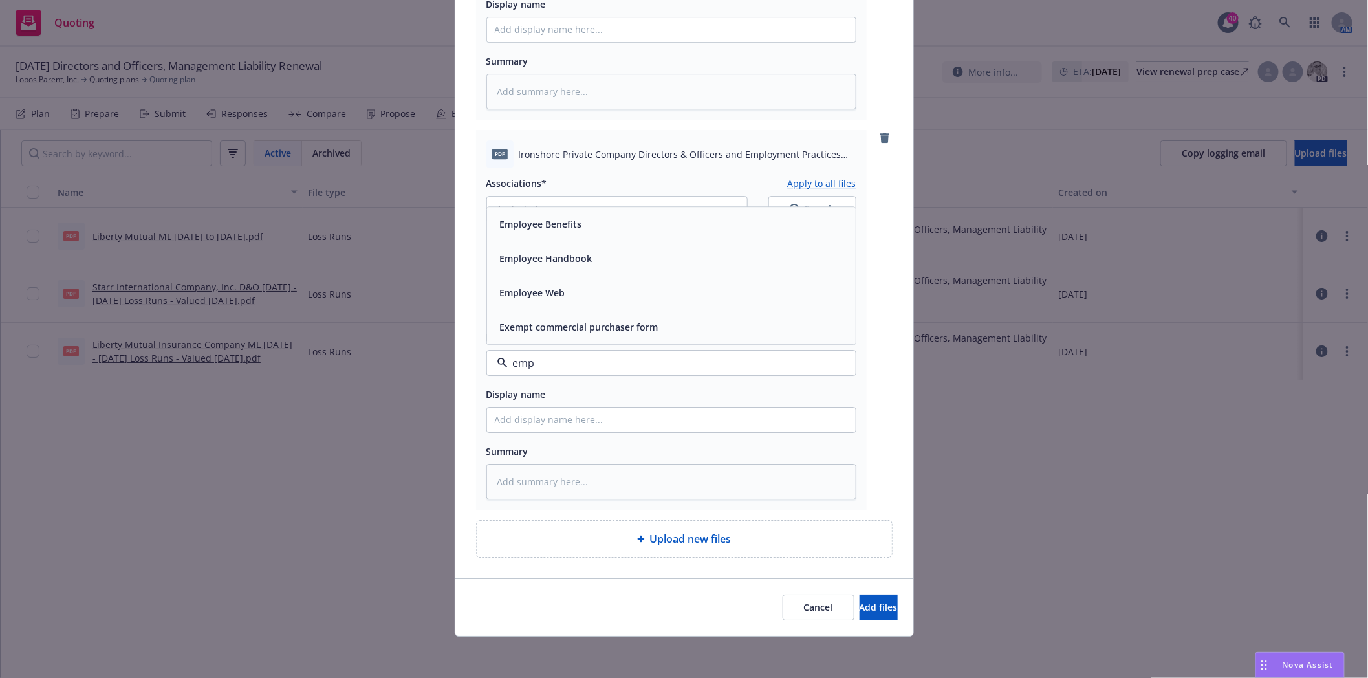
type input "empl"
click at [530, 298] on span "Employee Handbook" at bounding box center [546, 293] width 92 height 14
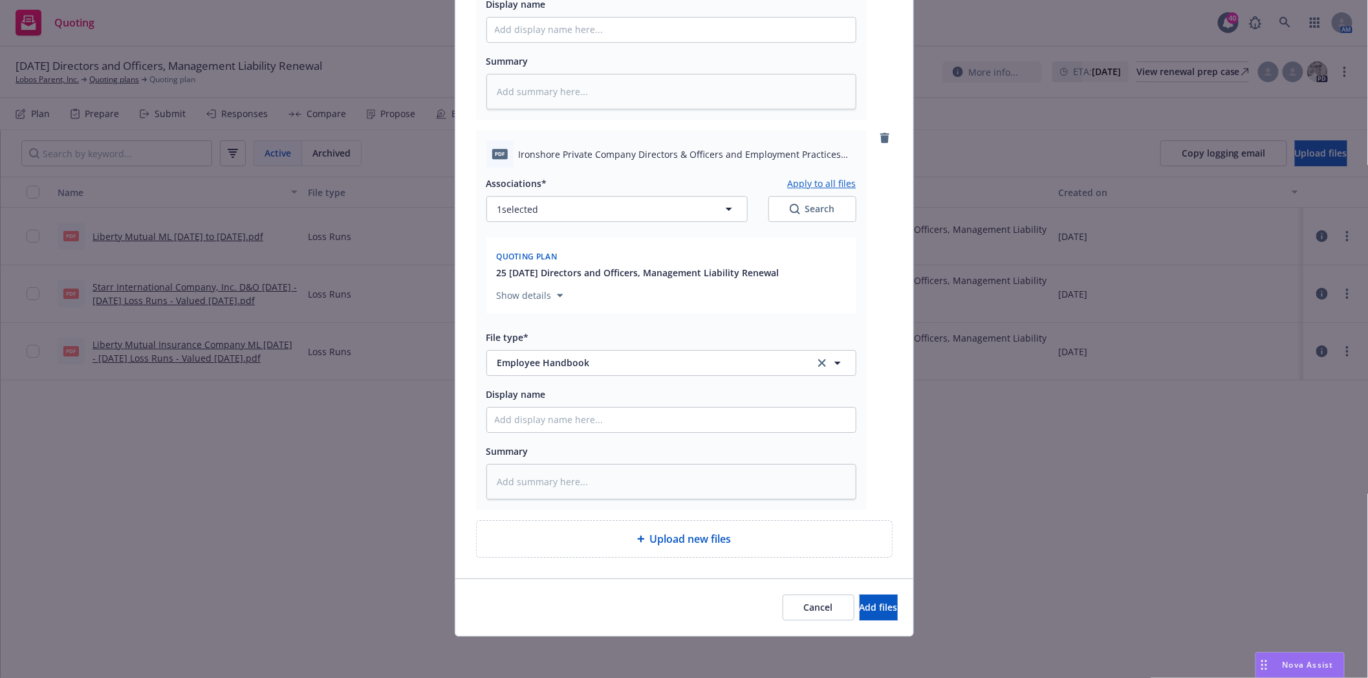
type textarea "x"
